Goal: Task Accomplishment & Management: Complete application form

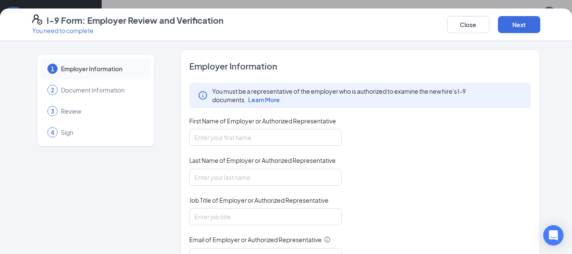
scroll to position [346, 0]
click at [294, 122] on span "First Name of Employer or Authorized Representative" at bounding box center [262, 120] width 147 height 8
click at [294, 129] on input "First Name of Employer or Authorized Representative" at bounding box center [265, 137] width 152 height 17
click at [268, 141] on input "First Name of Employer or Authorized Representative" at bounding box center [265, 137] width 152 height 17
type input "[PERSON_NAME]"
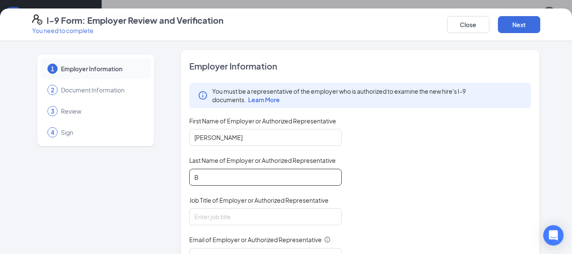
click at [253, 180] on input "B" at bounding box center [265, 176] width 152 height 17
type input "[PERSON_NAME]"
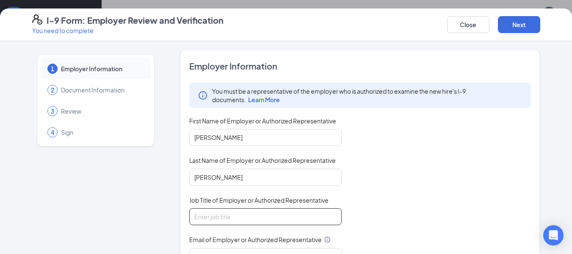
click at [233, 215] on input "Job Title of Employer or Authorized Representative" at bounding box center [265, 216] width 152 height 17
type input "General Manager"
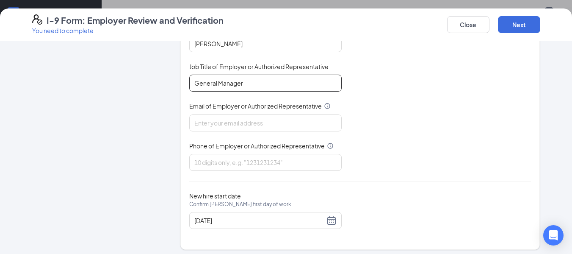
scroll to position [138, 0]
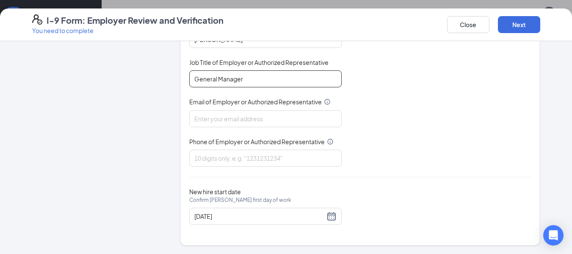
click at [298, 70] on input "General Manager" at bounding box center [265, 78] width 152 height 17
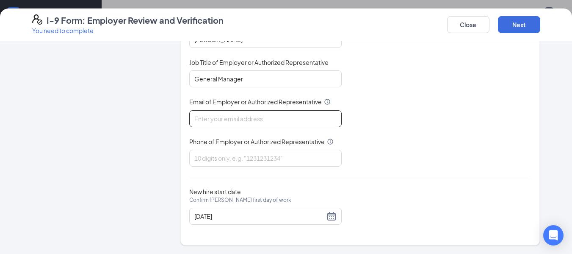
click at [271, 116] on input "Email of Employer or Authorized Representative" at bounding box center [265, 118] width 152 height 17
type input "[EMAIL_ADDRESS][DOMAIN_NAME]"
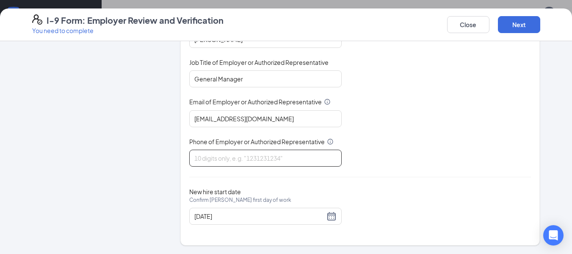
click at [243, 159] on input "Phone of Employer or Authorized Representative" at bounding box center [265, 157] width 152 height 17
type input "8645590742"
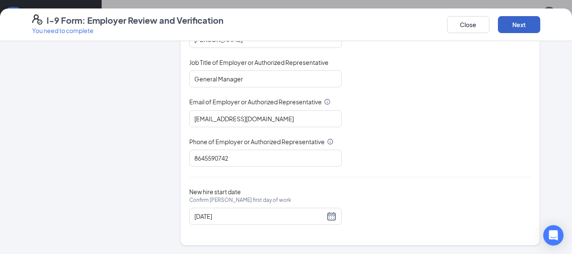
click at [513, 28] on button "Next" at bounding box center [519, 24] width 42 height 17
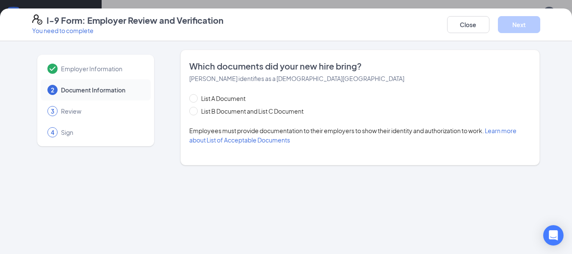
scroll to position [0, 0]
click at [277, 110] on span "List B Document and List C Document" at bounding box center [252, 110] width 109 height 9
click at [195, 110] on input "List B Document and List C Document" at bounding box center [192, 110] width 6 height 6
radio input "true"
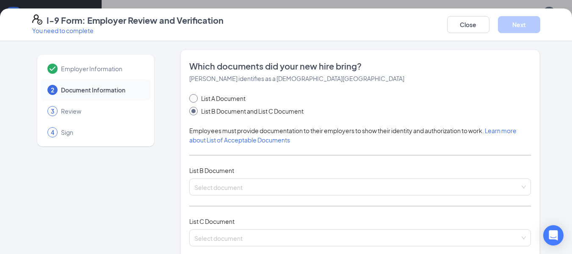
click at [229, 101] on span "List A Document" at bounding box center [223, 98] width 51 height 9
click at [195, 100] on input "List A Document" at bounding box center [192, 97] width 6 height 6
radio input "true"
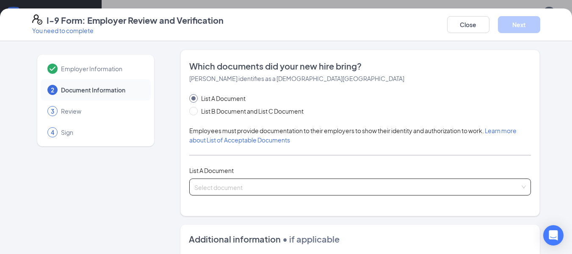
click at [256, 187] on input "search" at bounding box center [357, 185] width 326 height 13
click at [131, 185] on div "Employer Information 2 Document Information 3 Review 4 Sign" at bounding box center [95, 239] width 127 height 378
click at [253, 112] on span "List B Document and List C Document" at bounding box center [252, 110] width 109 height 9
click at [195, 112] on input "List B Document and List C Document" at bounding box center [192, 110] width 6 height 6
radio input "true"
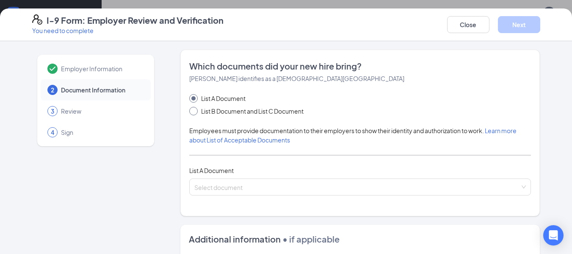
radio input "false"
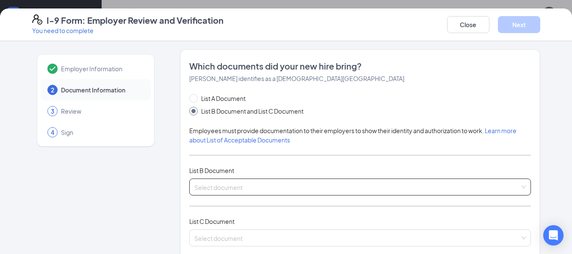
click at [232, 191] on span at bounding box center [357, 187] width 326 height 16
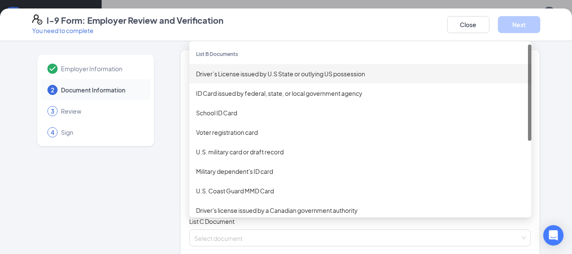
click at [328, 80] on div "Driver’s License issued by U.S State or outlying US possession" at bounding box center [360, 73] width 342 height 19
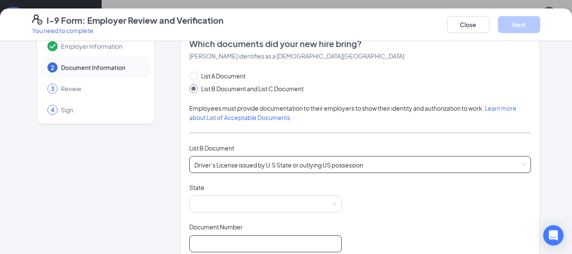
scroll to position [42, 0]
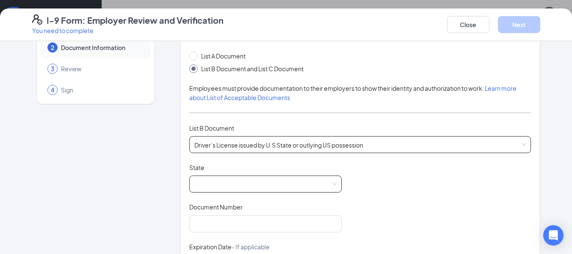
click at [202, 181] on span at bounding box center [265, 184] width 142 height 16
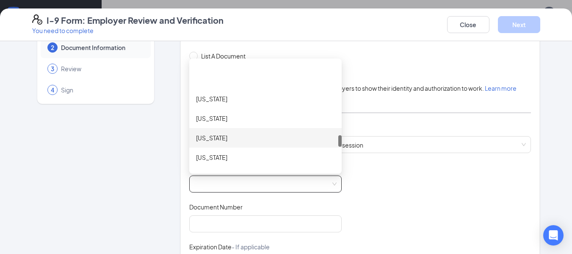
scroll to position [804, 0]
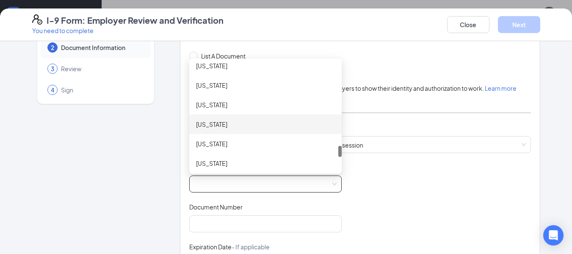
click at [229, 127] on div "[US_STATE]" at bounding box center [265, 123] width 139 height 9
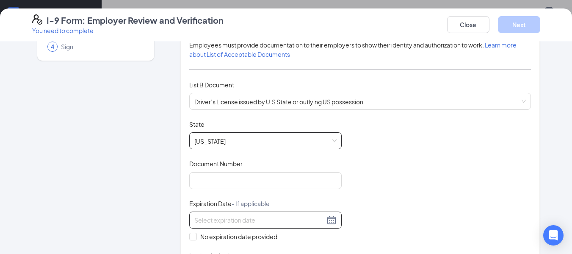
scroll to position [127, 0]
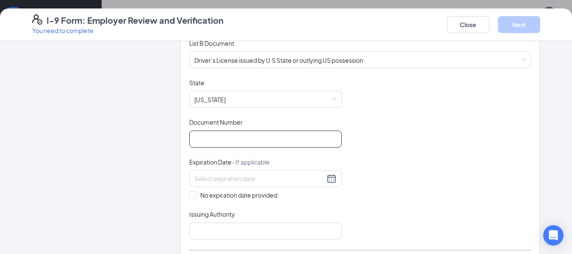
click at [230, 146] on input "Document Number" at bounding box center [265, 138] width 152 height 17
type input "106916166"
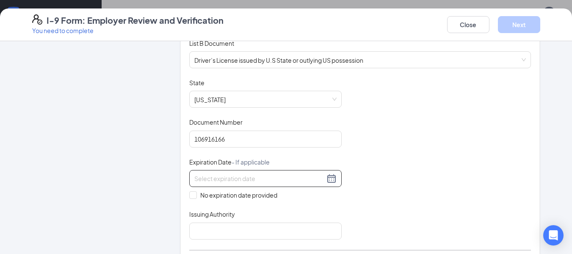
click at [315, 176] on input at bounding box center [259, 178] width 130 height 9
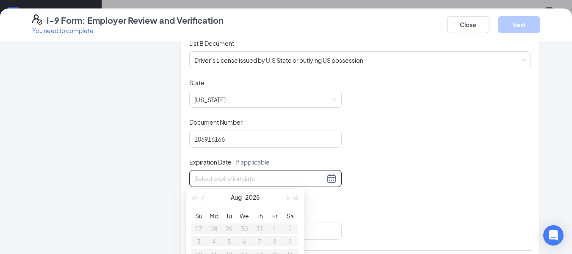
click at [326, 180] on div at bounding box center [265, 178] width 142 height 10
click at [249, 196] on button "2025" at bounding box center [252, 196] width 15 height 17
click at [298, 198] on span "button" at bounding box center [296, 198] width 4 height 4
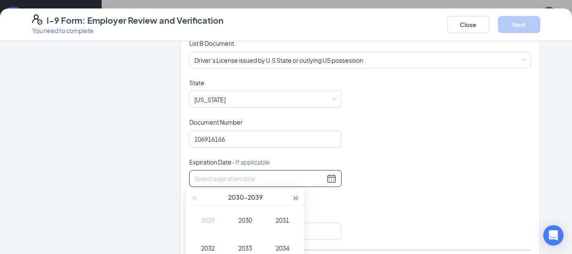
click at [297, 198] on span "button" at bounding box center [296, 198] width 4 height 4
type input "[DATE]"
click at [195, 200] on button "button" at bounding box center [193, 196] width 9 height 17
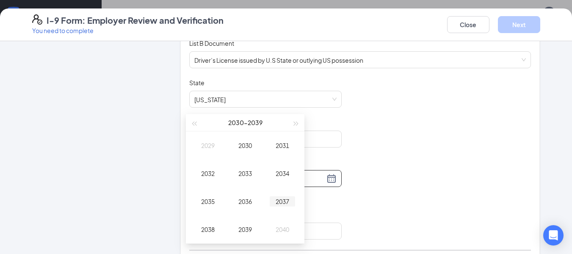
scroll to position [111, 0]
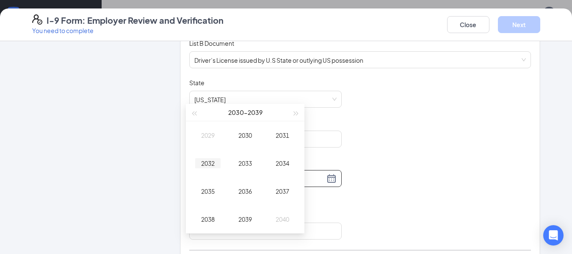
click at [210, 166] on div "2032" at bounding box center [207, 163] width 25 height 10
click at [244, 189] on div "Aug" at bounding box center [244, 191] width 25 height 10
type input "[DATE]"
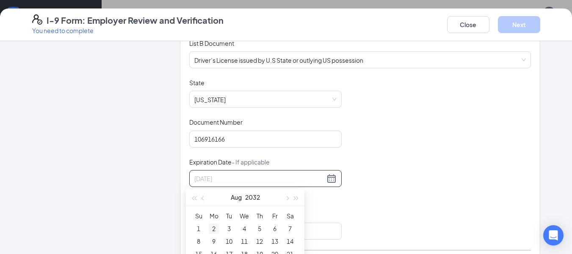
type input "[DATE]"
click at [213, 227] on div "2" at bounding box center [214, 228] width 10 height 10
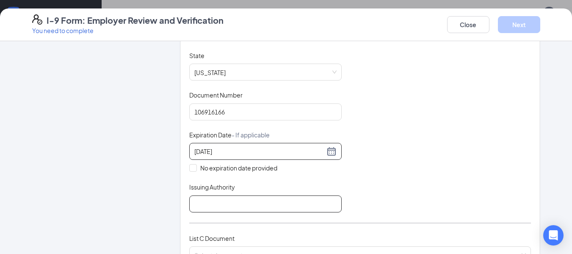
scroll to position [169, 0]
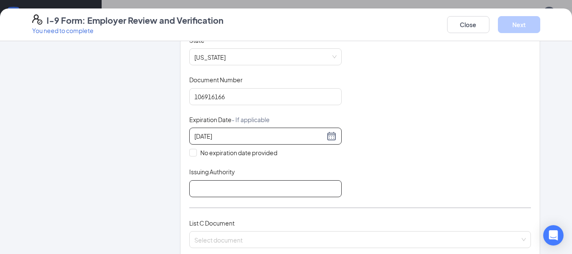
click at [266, 190] on input "Issuing Authority" at bounding box center [265, 188] width 152 height 17
type input "SCDMV"
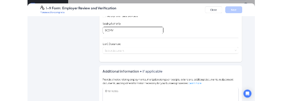
scroll to position [296, 0]
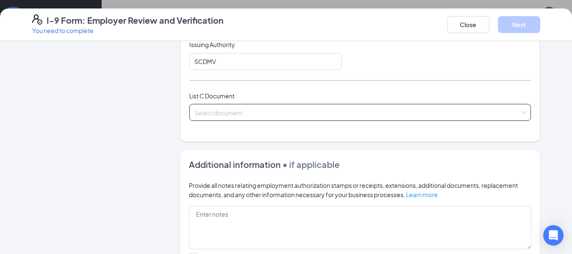
click at [445, 114] on div "Select document" at bounding box center [360, 112] width 342 height 17
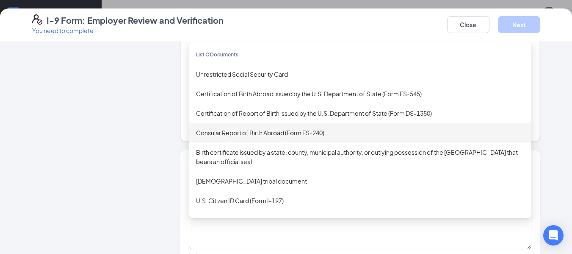
click at [106, 150] on div "Employer Information 2 Document Information 3 Review 4 Sign" at bounding box center [95, 53] width 127 height 600
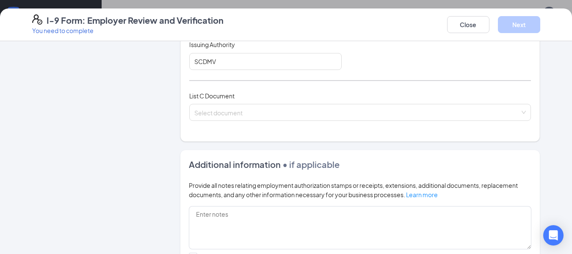
scroll to position [285, 0]
click at [207, 126] on div "List C Document Select document Certification of Report of Birth issued by the …" at bounding box center [360, 111] width 342 height 40
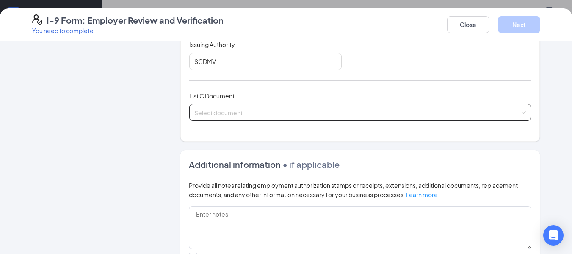
click at [214, 108] on div "Select document Certification of Report of Birth issued by the U.S. Department …" at bounding box center [360, 112] width 342 height 17
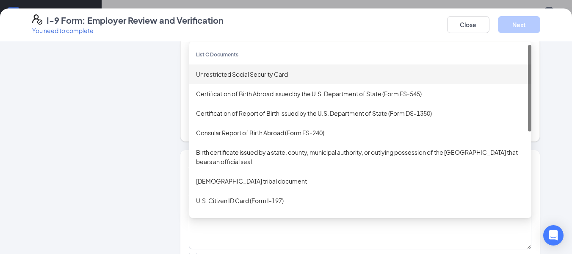
click at [249, 74] on div "Unrestricted Social Security Card" at bounding box center [360, 73] width 328 height 9
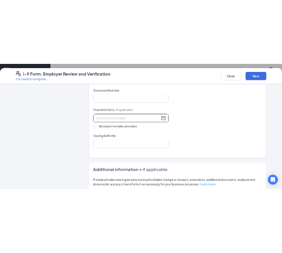
scroll to position [381, 0]
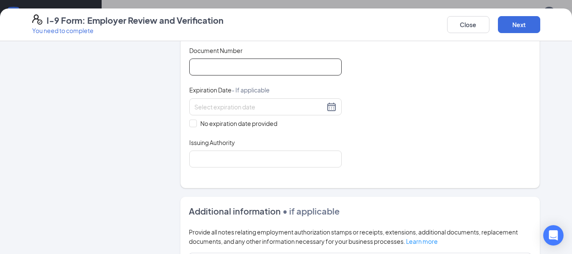
click at [254, 72] on input "Document Number" at bounding box center [265, 66] width 152 height 17
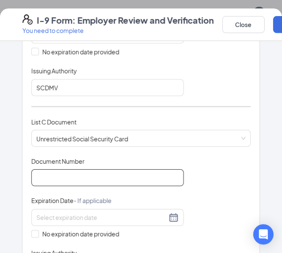
scroll to position [284, 0]
click at [101, 185] on input "Document Number" at bounding box center [107, 177] width 152 height 17
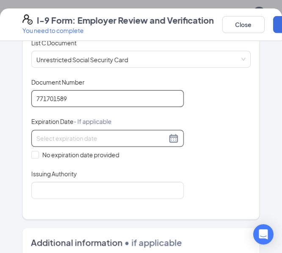
scroll to position [466, 0]
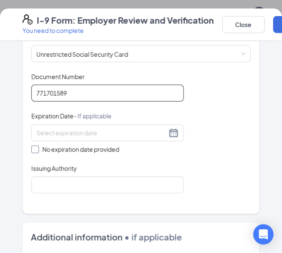
type input "771701589"
click at [64, 151] on span "No expiration date provided" at bounding box center [81, 149] width 84 height 9
click at [37, 151] on input "No expiration date provided" at bounding box center [34, 149] width 6 height 6
checkbox input "true"
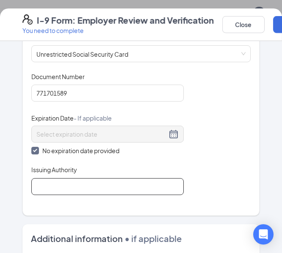
click at [68, 184] on input "Issuing Authority" at bounding box center [107, 186] width 152 height 17
type input "SSA"
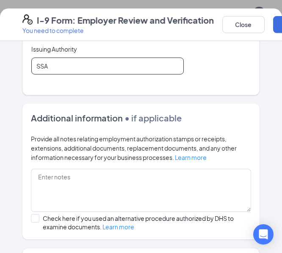
scroll to position [635, 0]
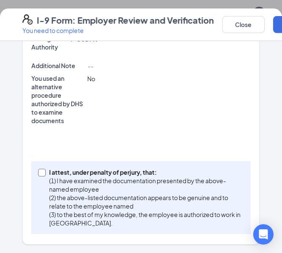
click at [71, 177] on p "(1) I have examined the documentation presented by the above-named employee" at bounding box center [144, 185] width 191 height 17
click at [44, 175] on input "I attest, under penalty of [PERSON_NAME], that: (1) I have examined the documen…" at bounding box center [41, 172] width 6 height 6
checkbox input "true"
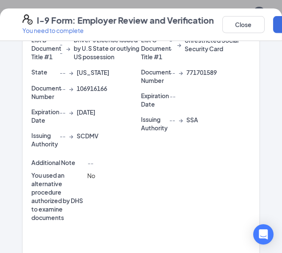
scroll to position [323, 0]
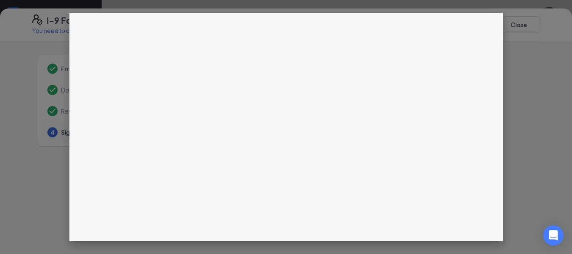
scroll to position [256, 0]
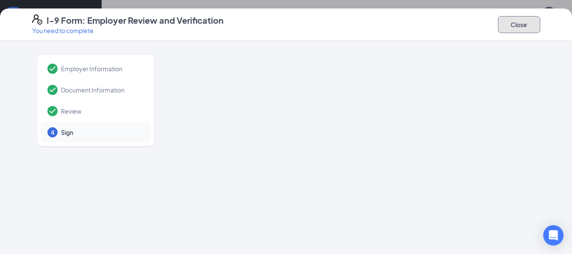
click at [501, 22] on button "Close" at bounding box center [519, 24] width 42 height 17
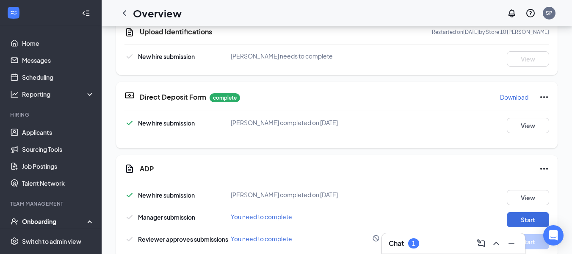
scroll to position [346, 0]
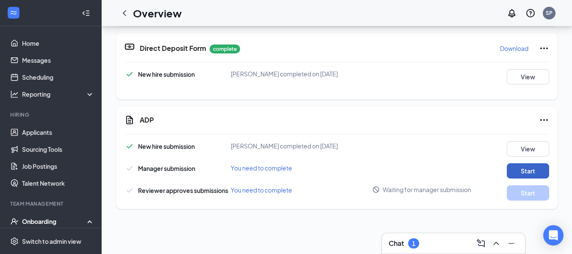
click at [515, 176] on button "Start" at bounding box center [528, 170] width 42 height 15
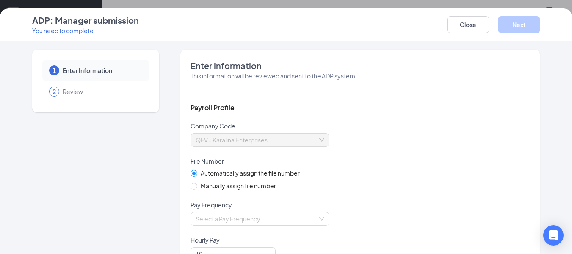
click at [301, 146] on span "QFV - Karalina Enterprises" at bounding box center [260, 139] width 129 height 13
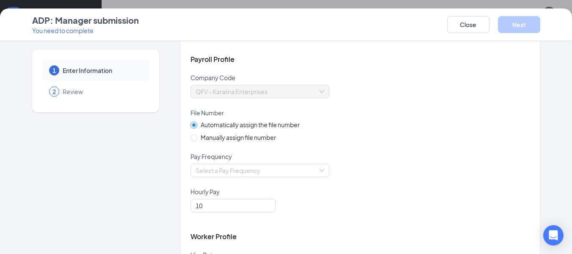
scroll to position [49, 0]
click at [263, 135] on span "Manually assign file number" at bounding box center [238, 136] width 82 height 9
click at [196, 135] on input "Manually assign file number" at bounding box center [193, 137] width 6 height 6
radio input "true"
radio input "false"
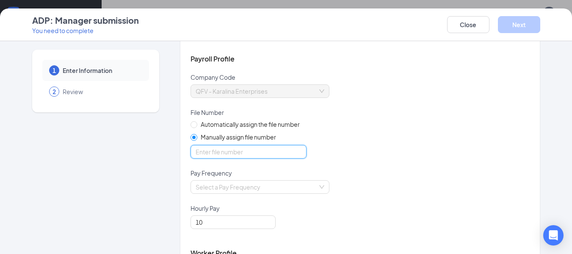
click at [230, 154] on input "optional_short_text" at bounding box center [248, 152] width 116 height 14
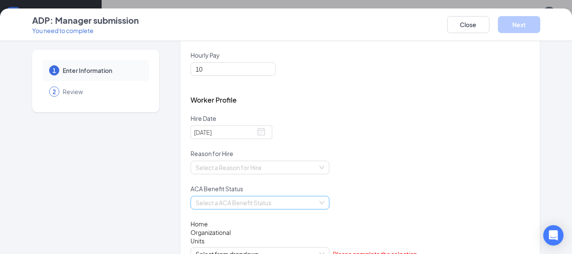
scroll to position [218, 0]
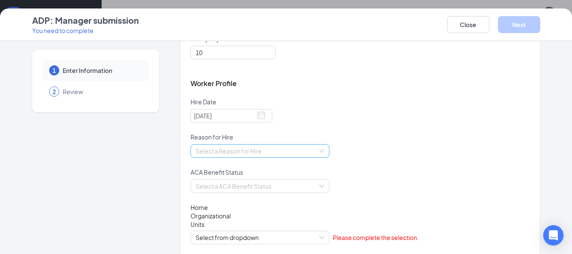
type input "701589"
click at [251, 154] on input "search" at bounding box center [257, 150] width 123 height 13
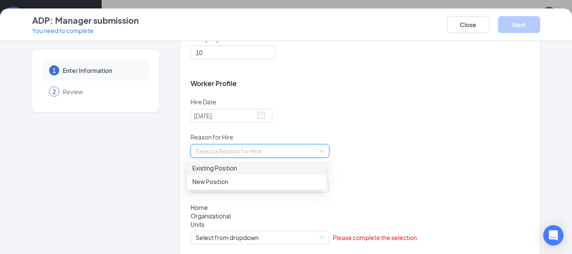
click at [223, 164] on div "Existing Position" at bounding box center [256, 167] width 129 height 9
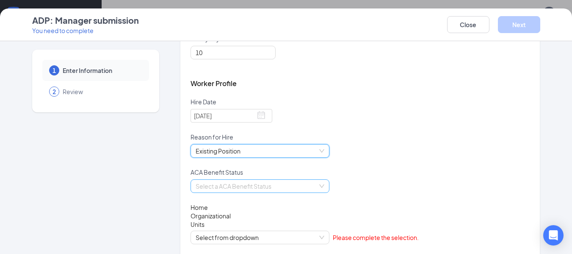
click at [223, 181] on input "search" at bounding box center [257, 185] width 123 height 13
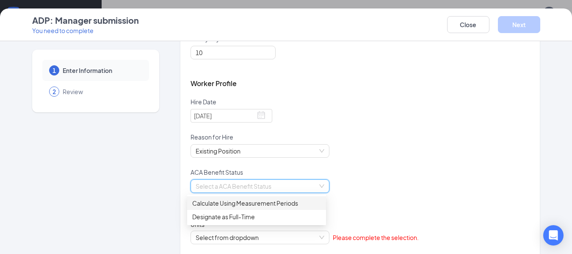
click at [221, 203] on div "Calculate Using Measurement Periods" at bounding box center [256, 202] width 129 height 9
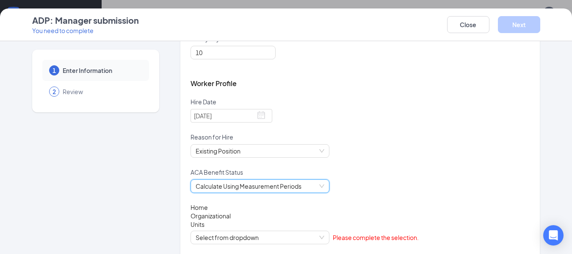
click at [233, 178] on div "ACA Benefit Status" at bounding box center [359, 173] width 339 height 11
click at [234, 186] on span "Calculate Using Measurement Periods" at bounding box center [260, 185] width 129 height 13
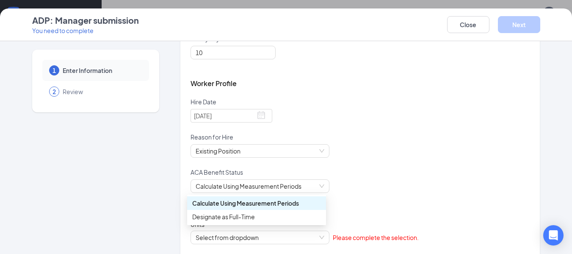
drag, startPoint x: 9, startPoint y: 202, endPoint x: 74, endPoint y: 198, distance: 64.9
click at [12, 201] on div "1 Enter Information 2 Review Enter information This information will be reviewe…" at bounding box center [286, 147] width 572 height 212
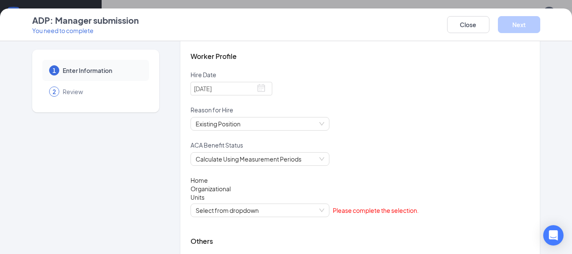
scroll to position [260, 0]
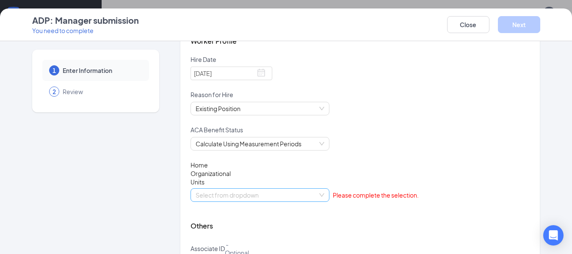
click at [252, 193] on span "Select from dropdown" at bounding box center [260, 194] width 129 height 13
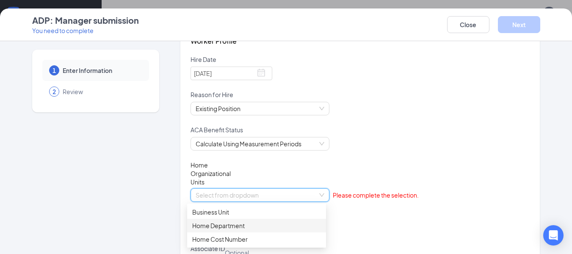
click at [240, 229] on div "Home Department" at bounding box center [256, 225] width 129 height 9
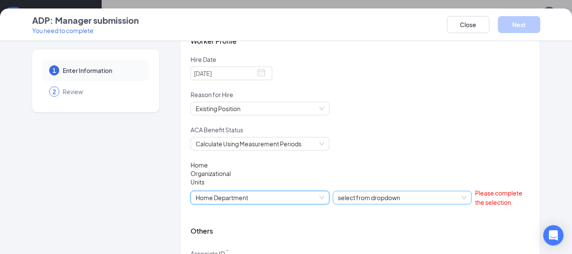
click at [402, 197] on span "select from dropdown" at bounding box center [402, 197] width 129 height 13
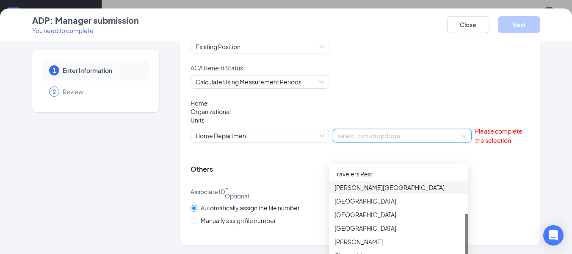
scroll to position [78, 0]
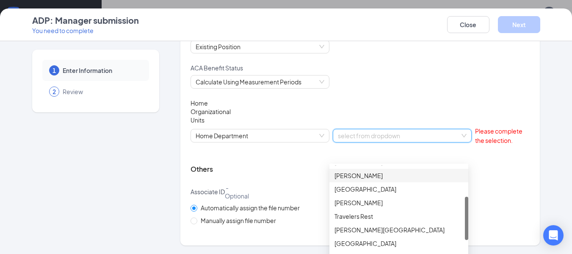
click at [395, 107] on div "Home Organizational Units" at bounding box center [359, 111] width 339 height 25
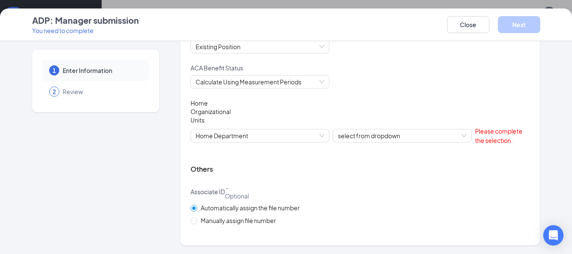
click at [380, 144] on div "Home Department select from dropdown Please complete the selection." at bounding box center [359, 135] width 339 height 19
click at [383, 136] on span "select from dropdown" at bounding box center [402, 135] width 129 height 13
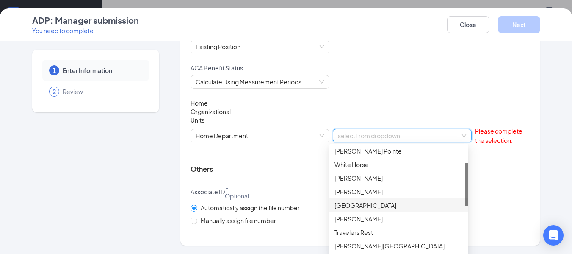
scroll to position [85, 0]
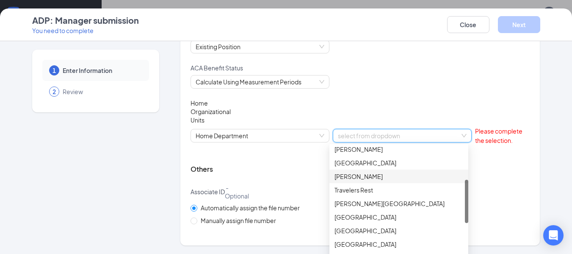
click at [356, 179] on div "[PERSON_NAME]" at bounding box center [398, 175] width 129 height 9
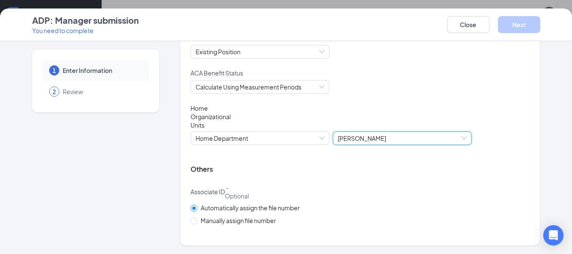
scroll to position [280, 0]
click at [202, 219] on span "Manually assign file number" at bounding box center [238, 219] width 82 height 9
click at [196, 219] on input "Manually assign file number" at bounding box center [193, 220] width 6 height 6
radio input "true"
radio input "false"
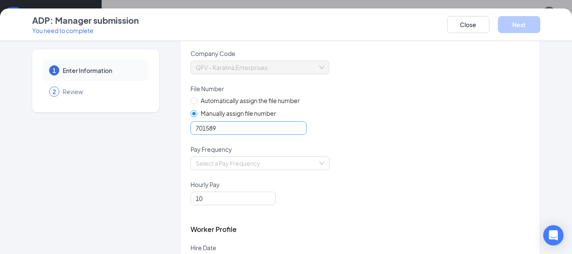
scroll to position [72, 0]
click at [231, 130] on input "optional_short_text" at bounding box center [248, 129] width 116 height 14
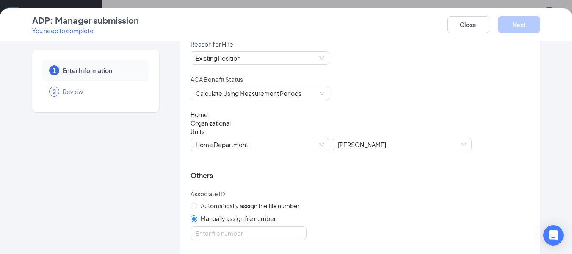
scroll to position [326, 0]
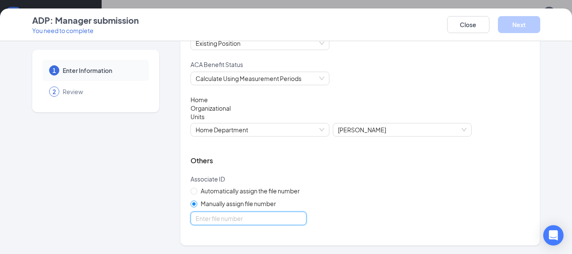
click at [232, 222] on input "optional_short_text" at bounding box center [248, 218] width 116 height 14
paste input "701589"
click at [221, 217] on input "optional_short_text" at bounding box center [248, 218] width 116 height 14
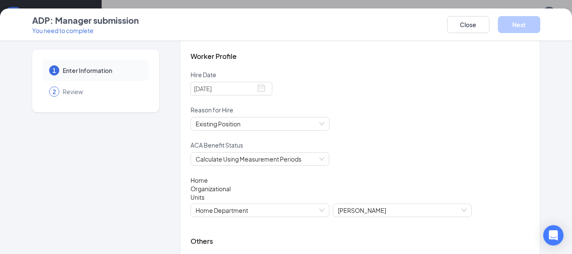
scroll to position [241, 0]
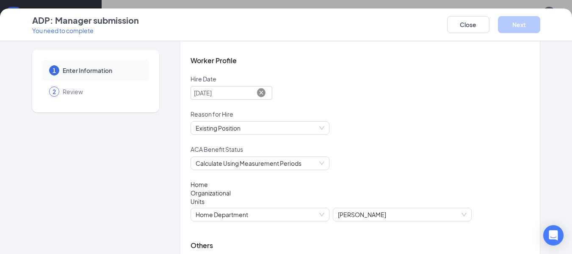
type input "701589"
click at [257, 93] on icon at bounding box center [261, 92] width 8 height 8
click at [257, 93] on span at bounding box center [261, 92] width 8 height 8
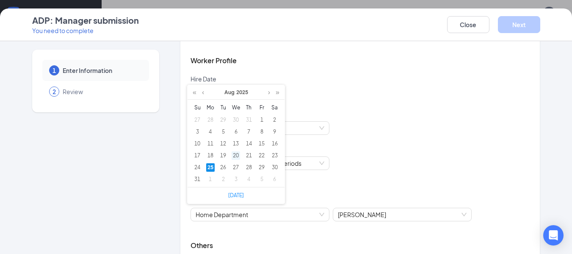
click at [236, 155] on div "20" at bounding box center [236, 155] width 8 height 8
type input "[DATE]"
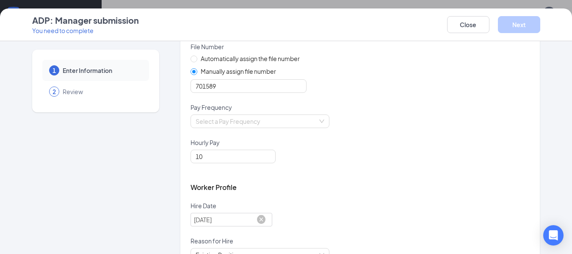
scroll to position [114, 0]
click at [280, 117] on input "search" at bounding box center [257, 121] width 123 height 13
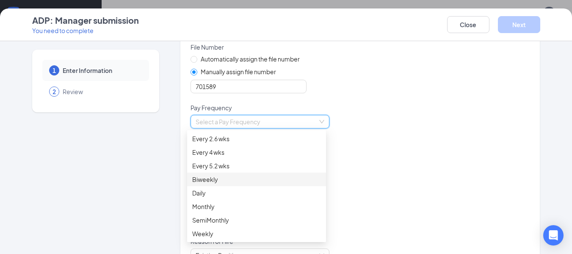
click at [224, 178] on div "Biweekly" at bounding box center [256, 178] width 129 height 9
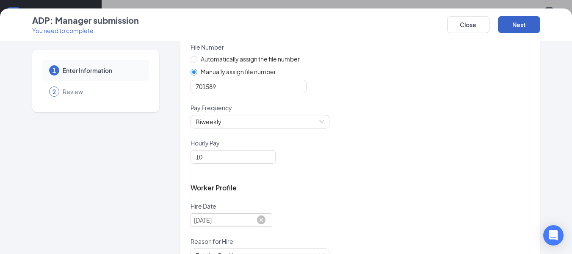
click at [515, 25] on button "Next" at bounding box center [519, 24] width 42 height 17
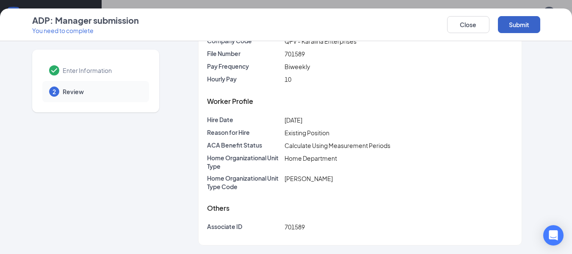
click at [510, 19] on button "Submit" at bounding box center [519, 24] width 42 height 17
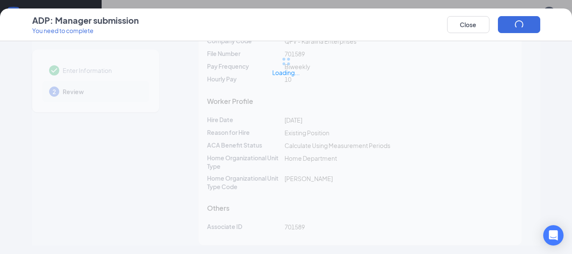
scroll to position [284, 0]
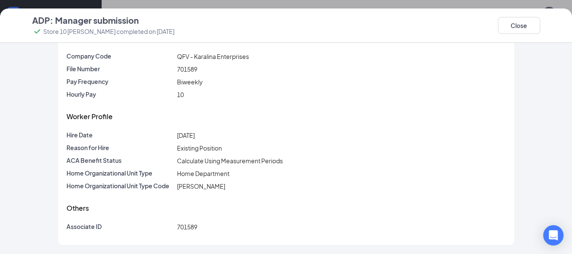
click at [522, 36] on div "Close" at bounding box center [519, 25] width 42 height 22
click at [527, 30] on button "Close" at bounding box center [519, 25] width 42 height 17
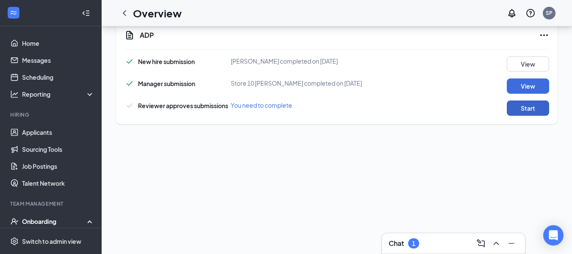
click at [514, 107] on button "Start" at bounding box center [528, 107] width 42 height 15
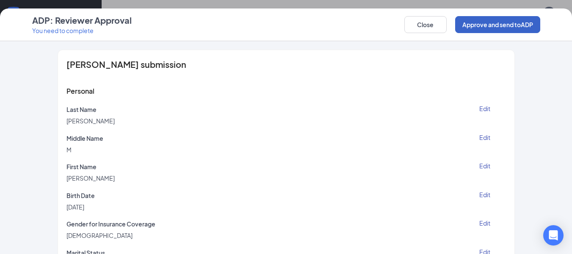
click at [471, 24] on button "Approve and send to ADP" at bounding box center [497, 24] width 85 height 17
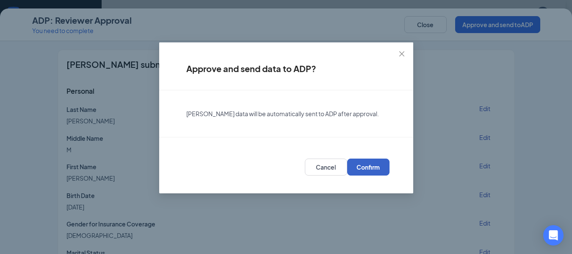
click at [353, 168] on button "Confirm" at bounding box center [368, 166] width 42 height 17
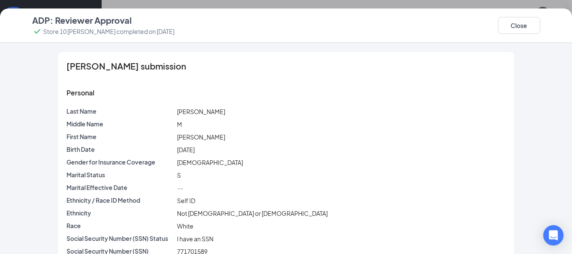
scroll to position [346, 0]
click at [505, 31] on button "Close" at bounding box center [519, 25] width 42 height 17
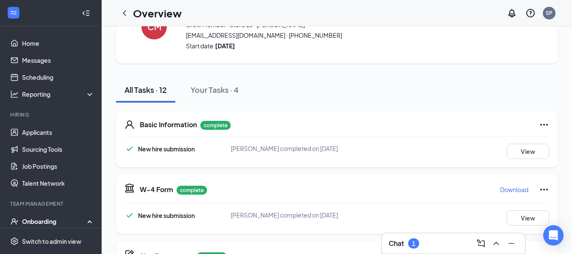
scroll to position [0, 0]
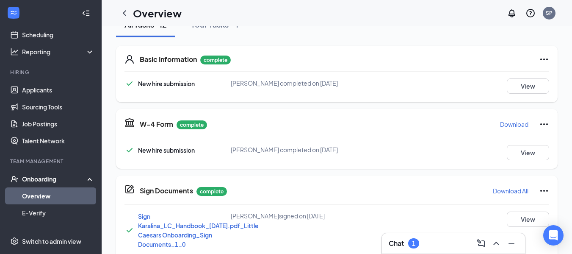
scroll to position [115, 0]
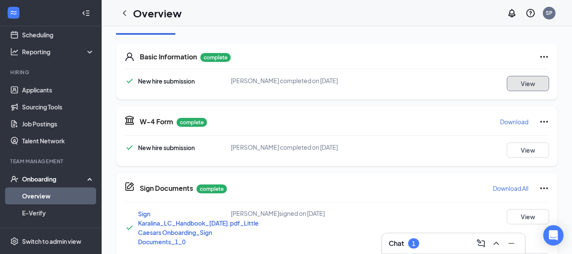
click at [523, 81] on button "View" at bounding box center [528, 83] width 42 height 15
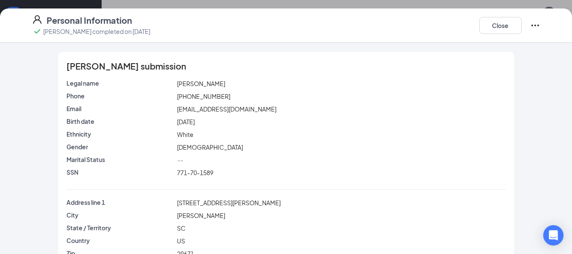
scroll to position [0, 0]
click at [183, 82] on span "Chloe Michaud" at bounding box center [201, 84] width 48 height 8
click at [182, 82] on span "Chloe Michaud" at bounding box center [201, 84] width 48 height 8
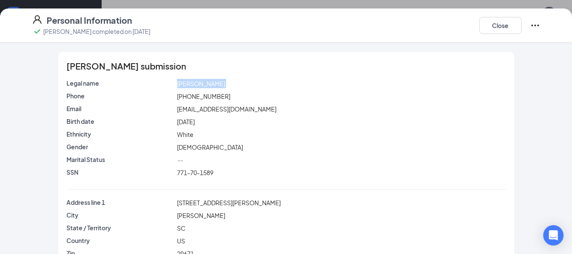
click at [181, 83] on span "Chloe Michaud" at bounding box center [201, 84] width 48 height 8
click at [205, 84] on span "Chloe Michaud" at bounding box center [201, 84] width 48 height 8
copy span "[PERSON_NAME]"
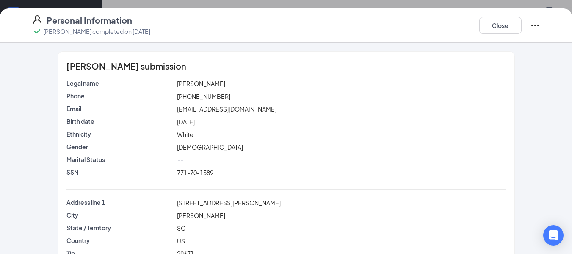
scroll to position [42, 0]
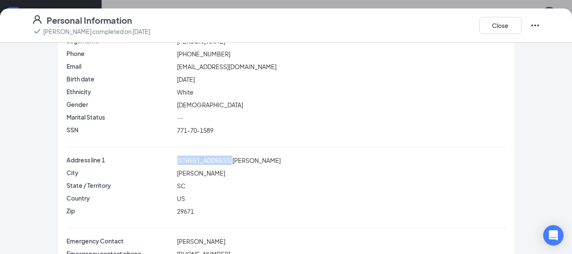
drag, startPoint x: 174, startPoint y: 163, endPoint x: 248, endPoint y: 155, distance: 74.9
click at [248, 155] on div "[STREET_ADDRESS][PERSON_NAME]" at bounding box center [341, 159] width 332 height 9
copy span "[STREET_ADDRESS][PERSON_NAME]"
click at [194, 106] on span "[DEMOGRAPHIC_DATA]" at bounding box center [210, 105] width 66 height 8
